Goal: Task Accomplishment & Management: Manage account settings

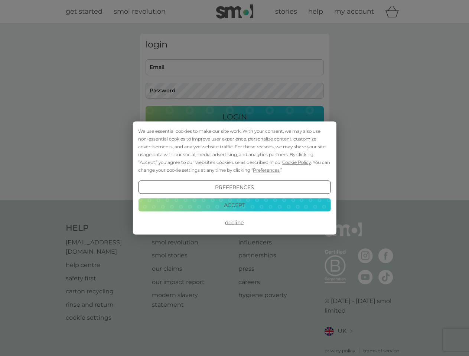
click at [297, 162] on span "Cookie Policy" at bounding box center [296, 163] width 29 height 6
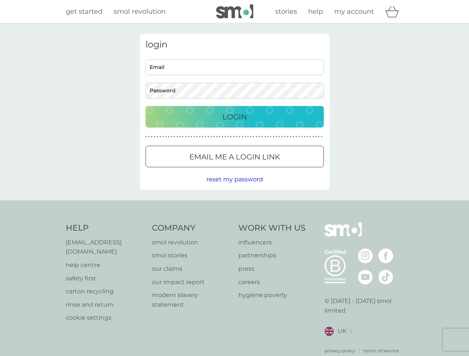
click at [265, 170] on div "login Email Password Login ● ● ● ● ● ● ● ● ● ● ● ● ● ● ● ● ● ● ● ● ● ● ● ● ● ● …" at bounding box center [234, 112] width 189 height 156
click at [234, 187] on div "login Email Password Login ● ● ● ● ● ● ● ● ● ● ● ● ● ● ● ● ● ● ● ● ● ● ● ● ● ● …" at bounding box center [234, 112] width 189 height 156
click at [234, 223] on div "Help [EMAIL_ADDRESS][DOMAIN_NAME] help centre safety first carton recycling rin…" at bounding box center [235, 289] width 338 height 132
click at [234, 205] on div "Help [EMAIL_ADDRESS][DOMAIN_NAME] help centre safety first carton recycling rin…" at bounding box center [234, 288] width 469 height 176
